Goal: Information Seeking & Learning: Learn about a topic

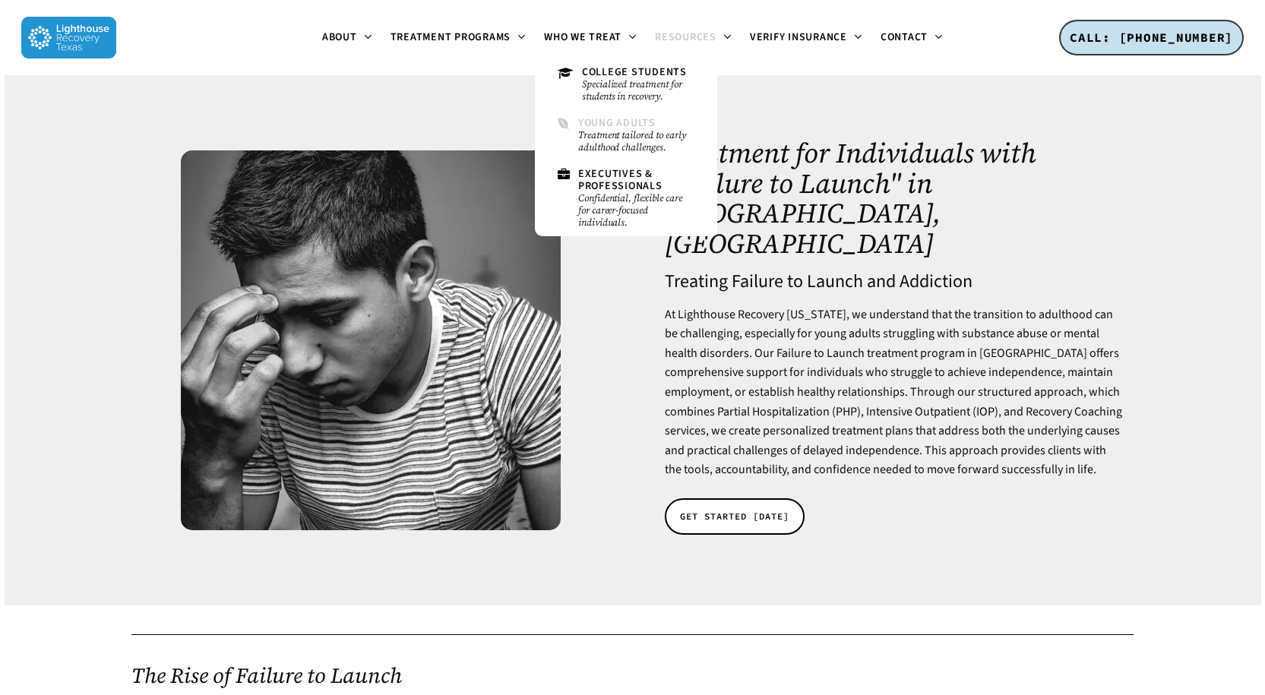
click at [610, 138] on small "Treatment tailored to early adulthood challenges." at bounding box center [636, 141] width 116 height 24
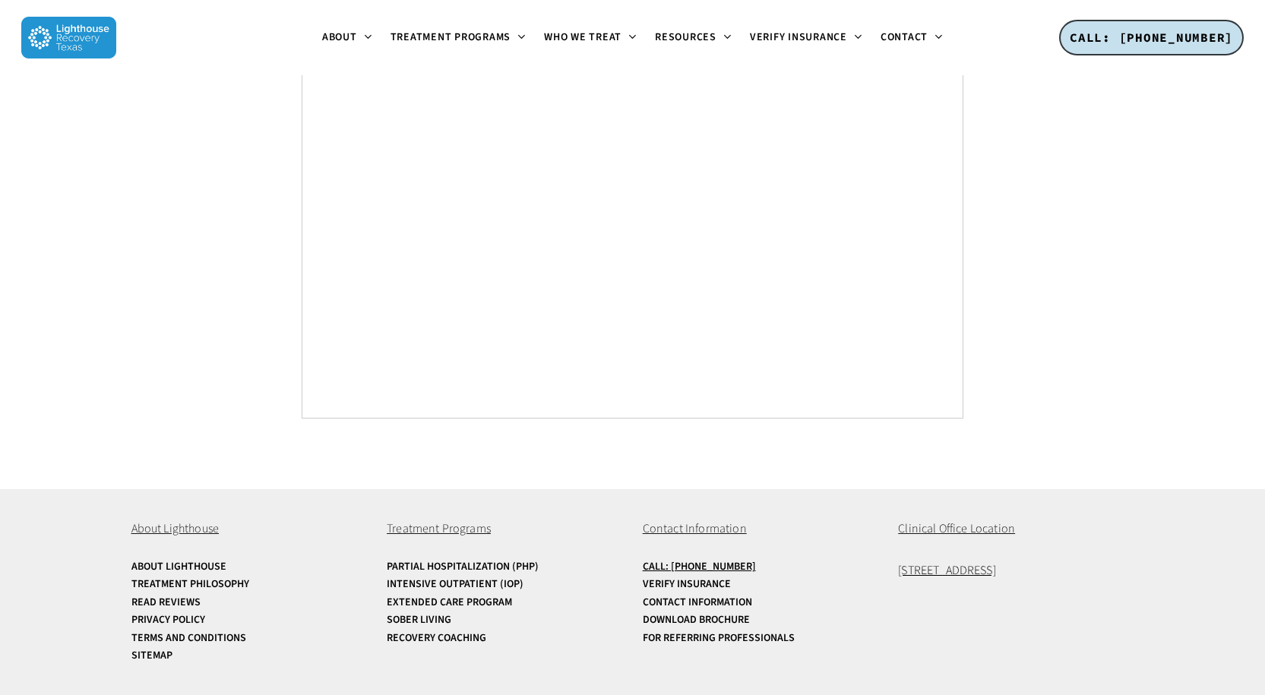
scroll to position [8991, 0]
click at [931, 564] on span "[STREET_ADDRESS]" at bounding box center [947, 570] width 98 height 17
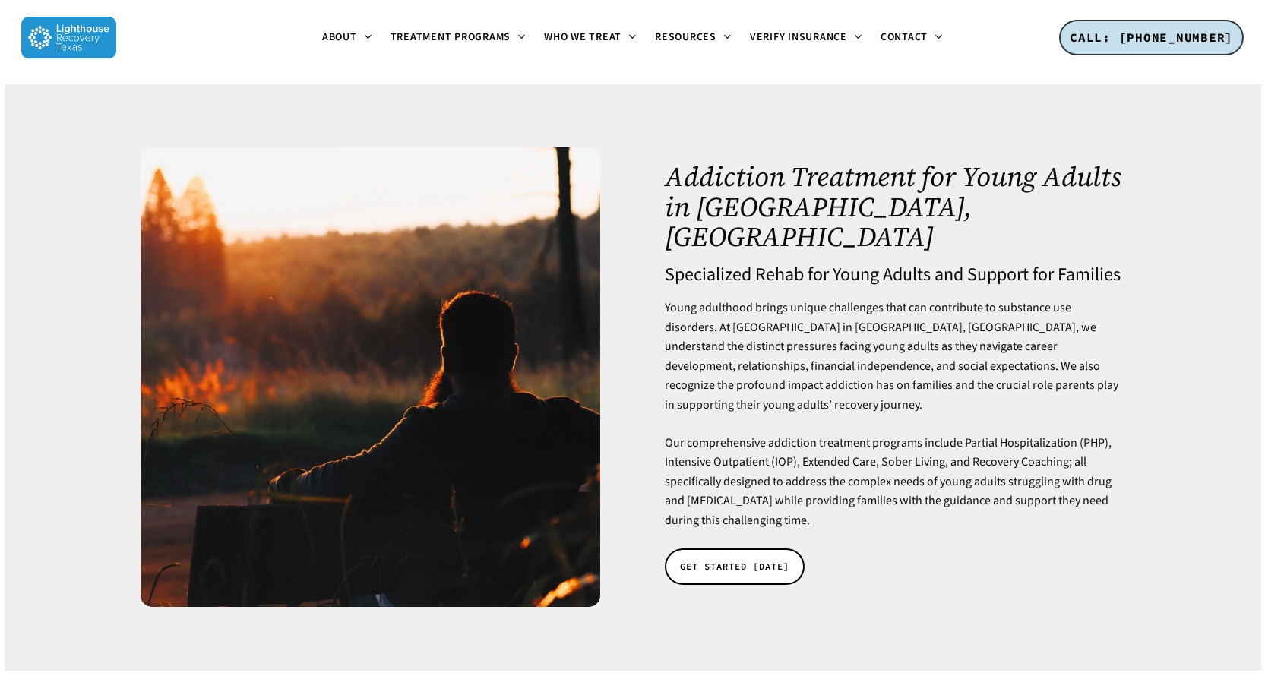
scroll to position [9000, 0]
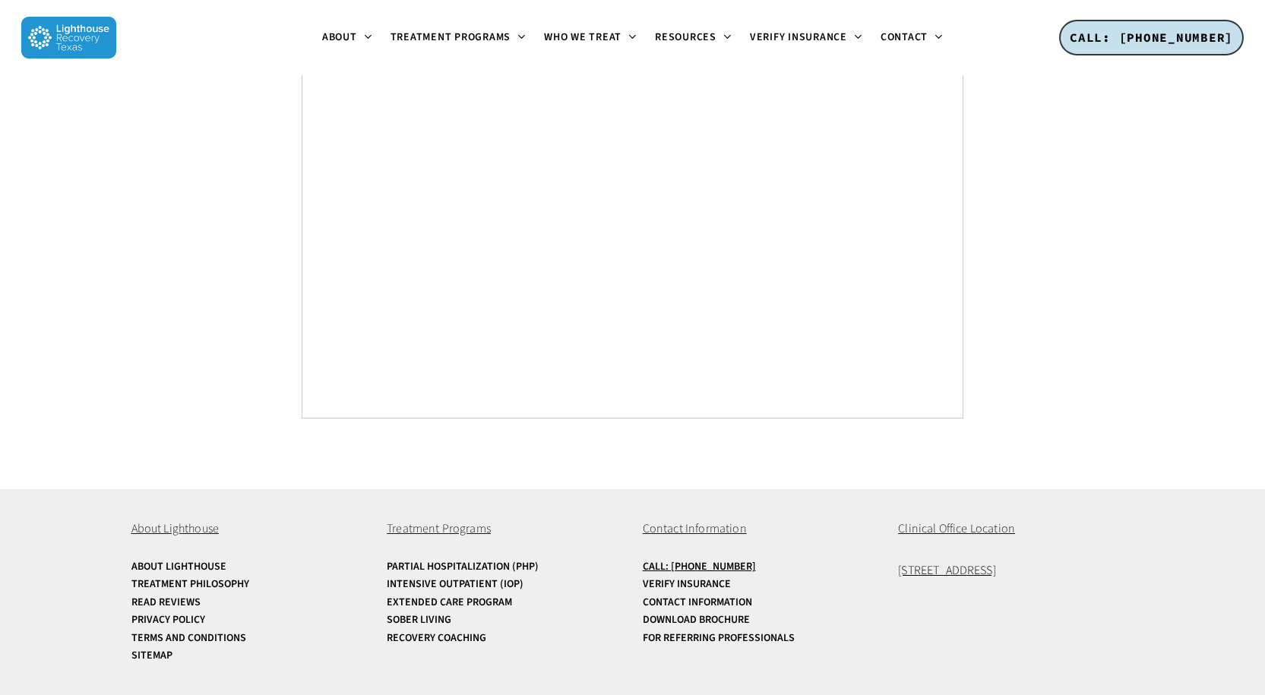
click at [442, 528] on span "Treatment Programs" at bounding box center [439, 528] width 104 height 17
click at [453, 599] on link "Extended Care Program" at bounding box center [505, 602] width 236 height 11
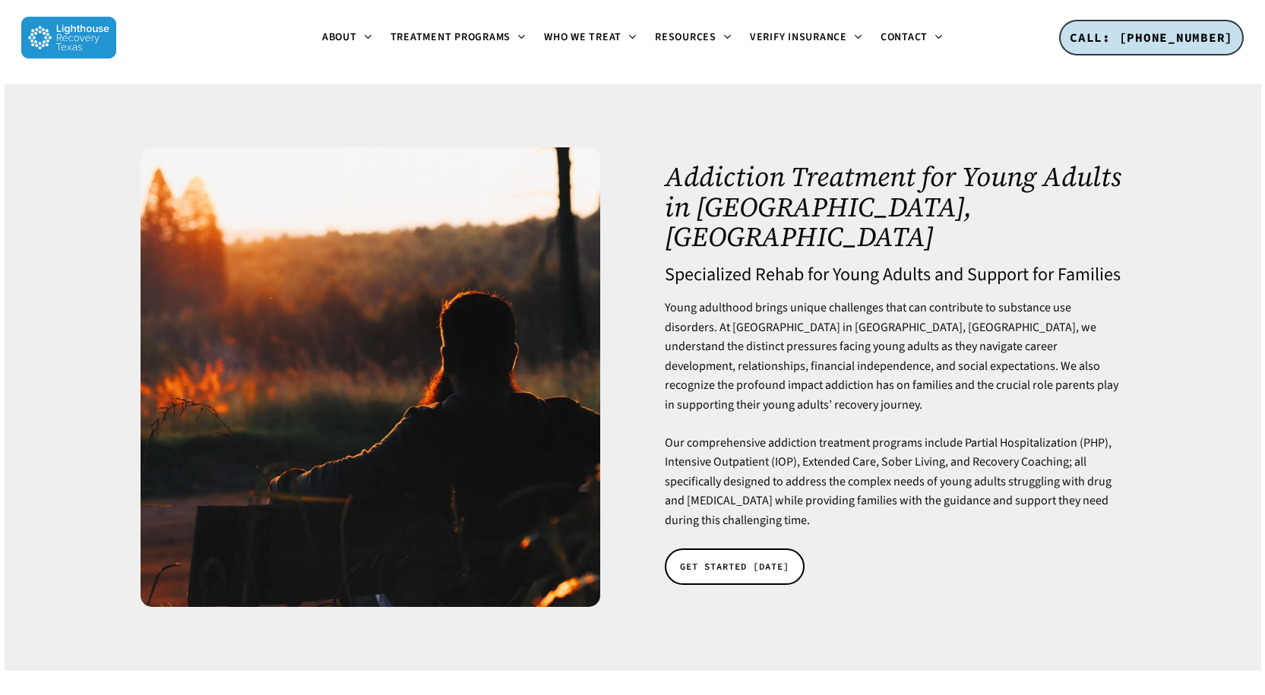
scroll to position [9000, 0]
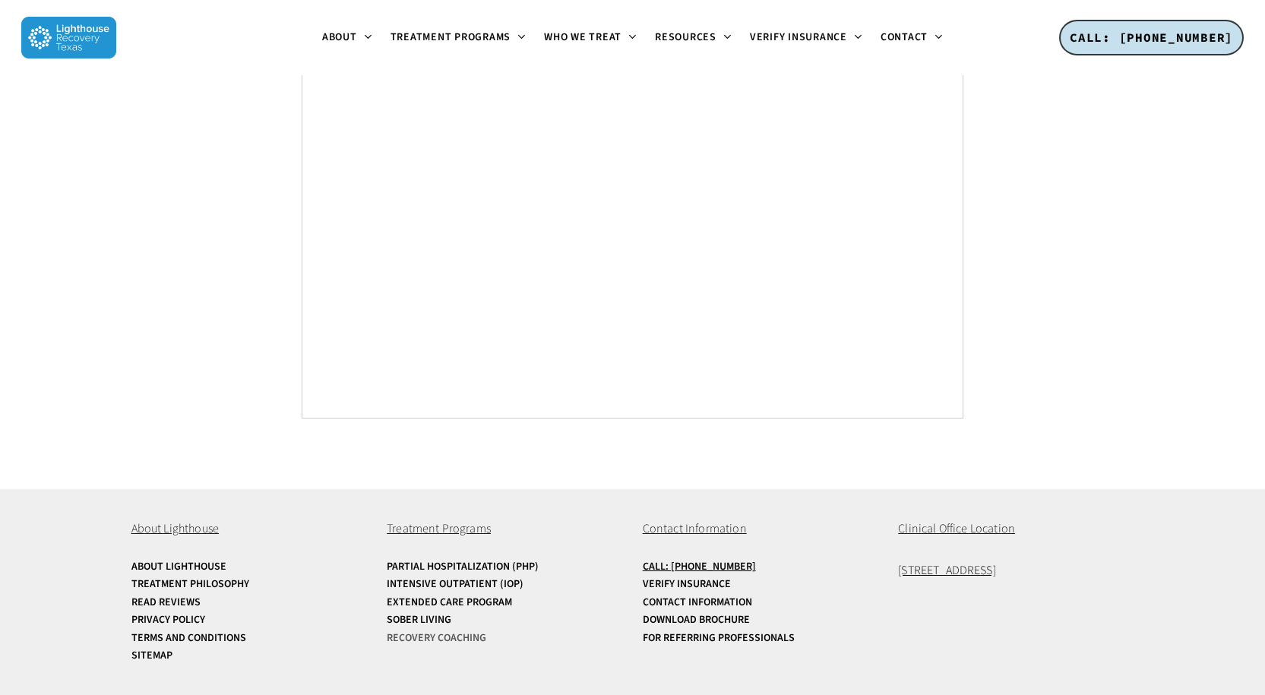
click at [424, 638] on link "Recovery Coaching" at bounding box center [505, 638] width 236 height 11
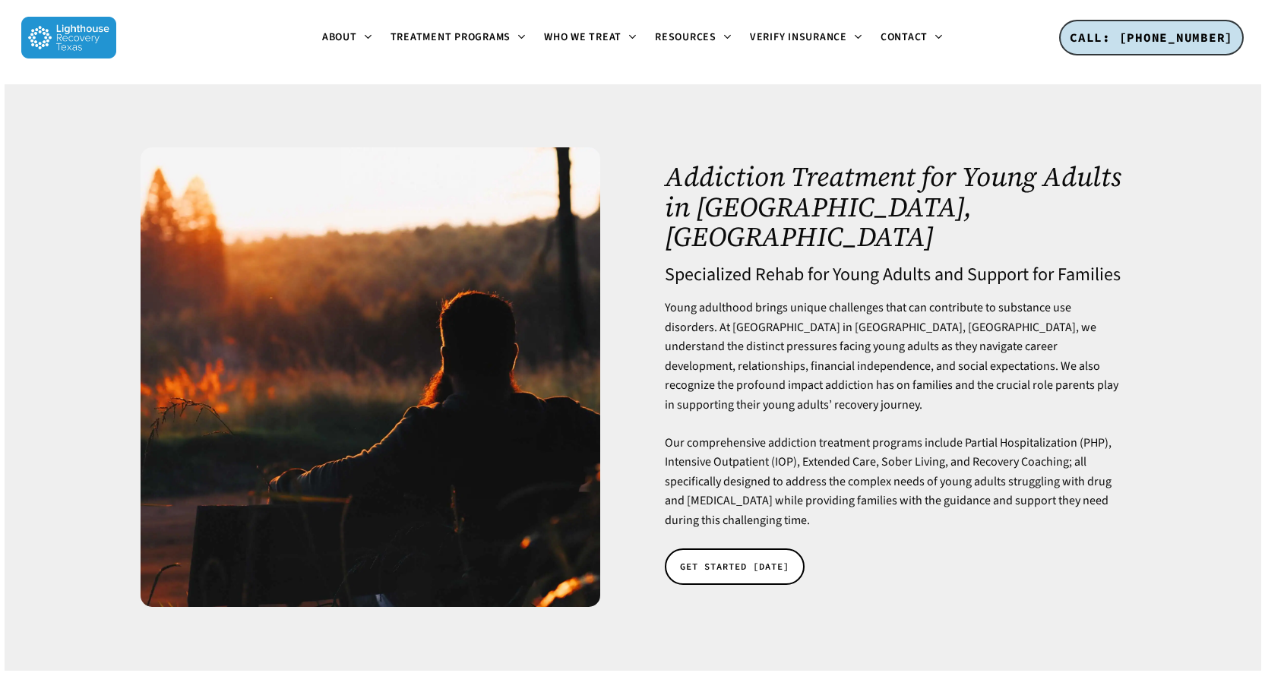
scroll to position [9000, 0]
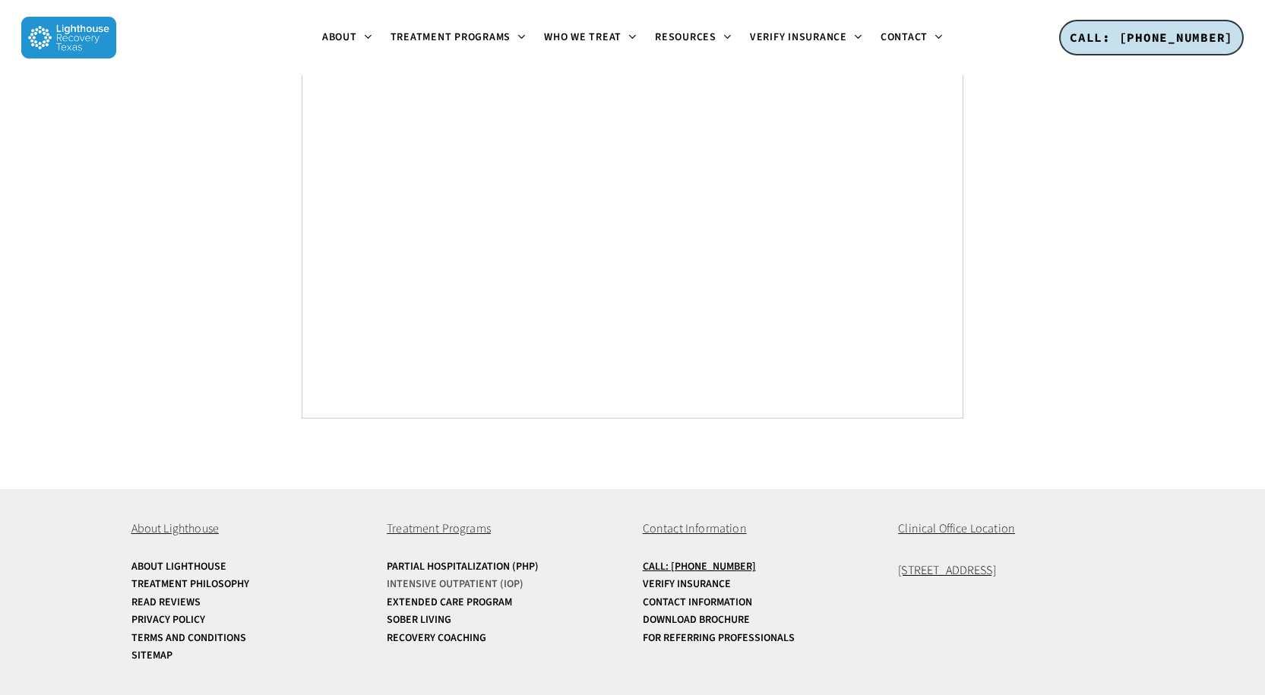
click at [434, 583] on link "Intensive Outpatient (IOP)" at bounding box center [505, 584] width 236 height 11
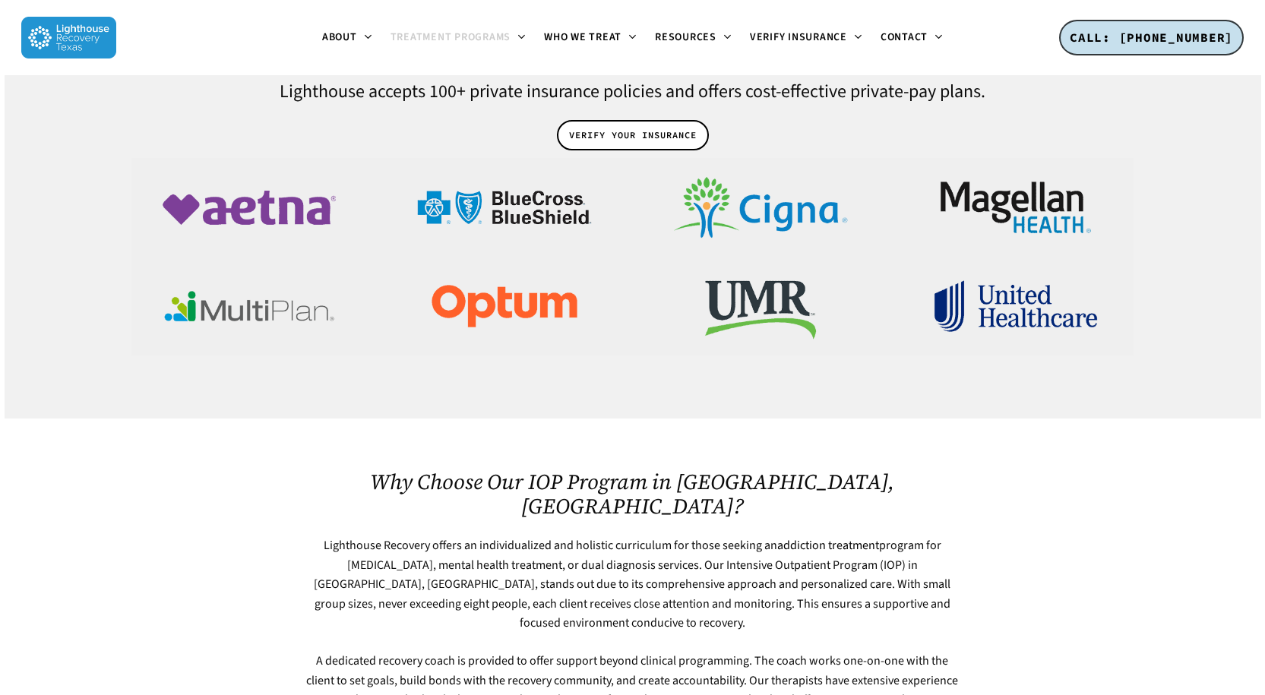
scroll to position [1418, 0]
